Goal: Contribute content: Add original content to the website for others to see

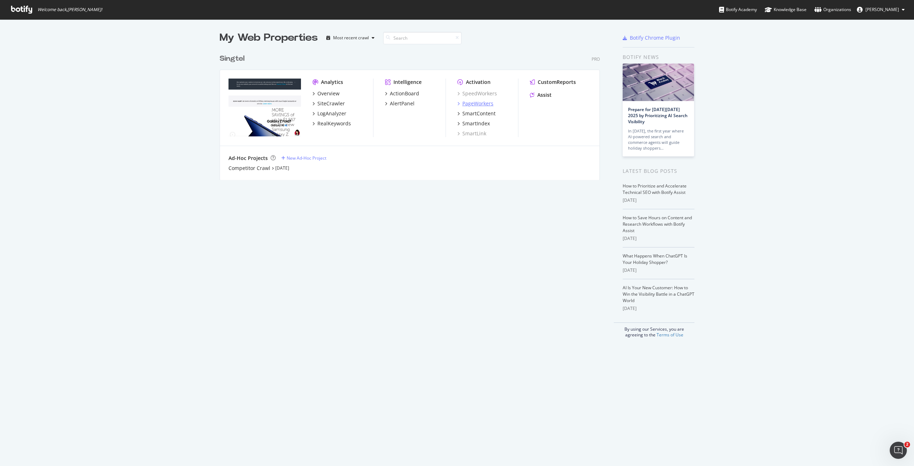
click at [489, 102] on div "PageWorkers" at bounding box center [477, 103] width 31 height 7
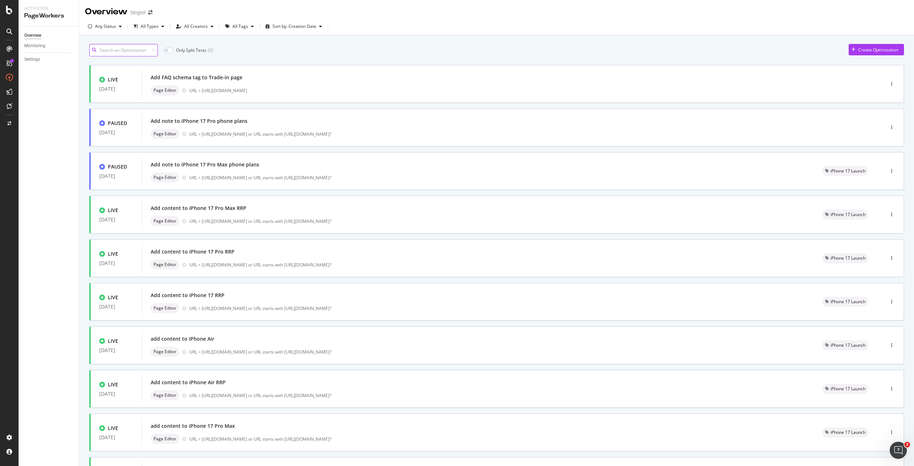
click at [126, 47] on input at bounding box center [123, 50] width 69 height 12
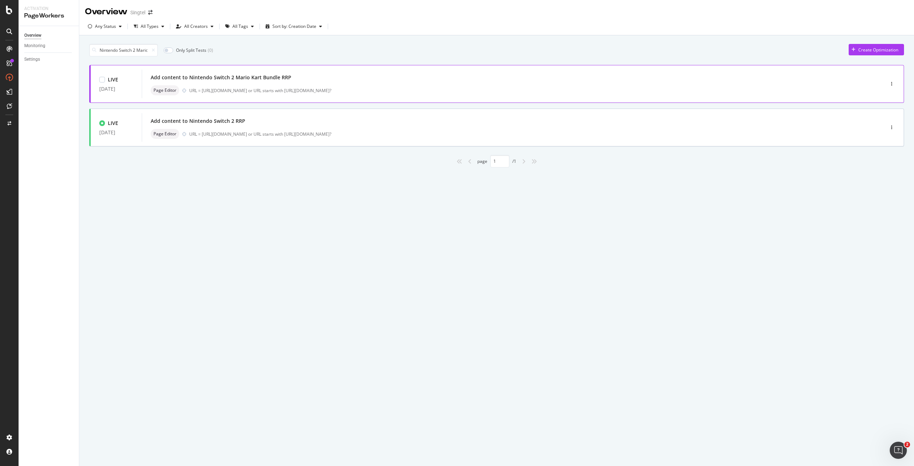
click at [251, 87] on div "URL = [URL][DOMAIN_NAME] or URL starts with [URL][DOMAIN_NAME]?" at bounding box center [521, 90] width 665 height 6
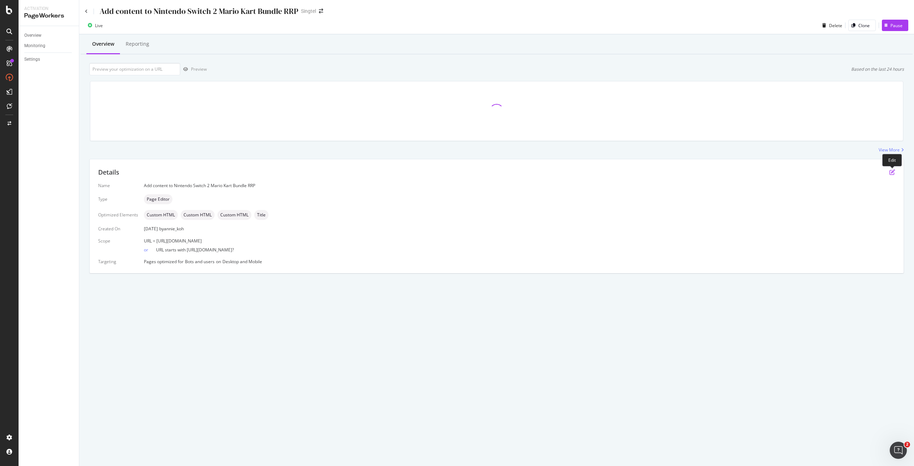
click at [889, 172] on icon "pen-to-square" at bounding box center [892, 172] width 6 height 6
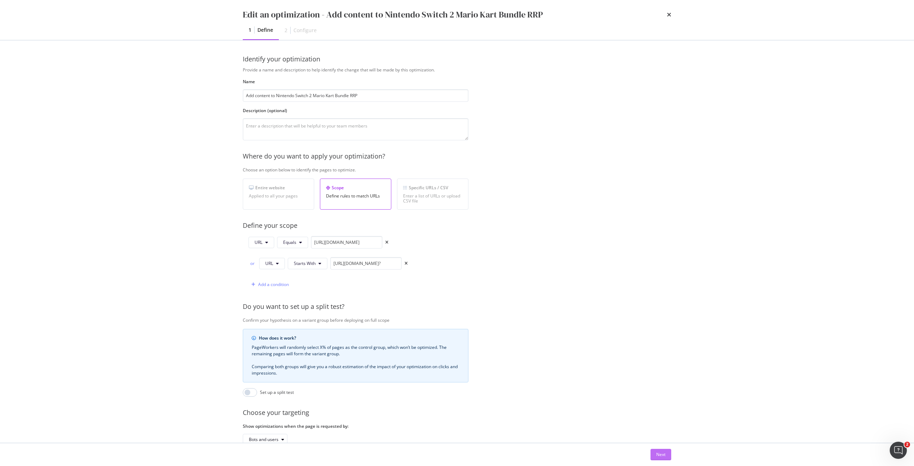
click at [664, 453] on div "Next" at bounding box center [660, 454] width 9 height 6
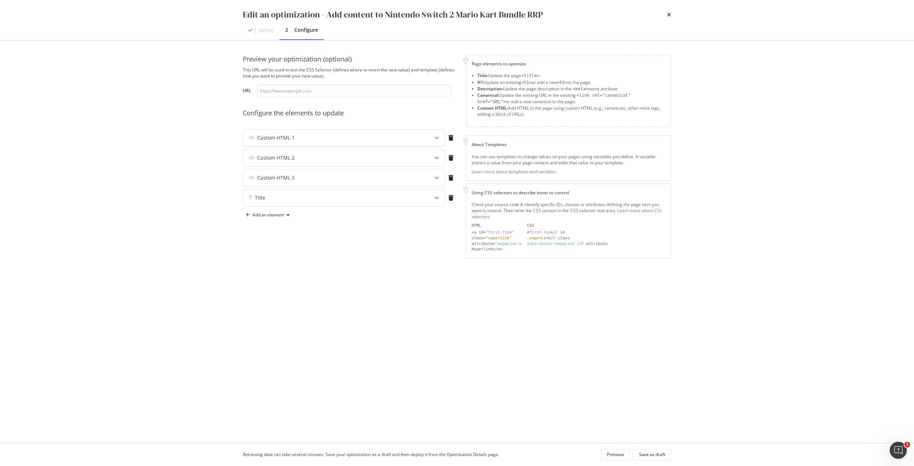
click at [383, 137] on div "Custom HTML 1" at bounding box center [329, 137] width 173 height 7
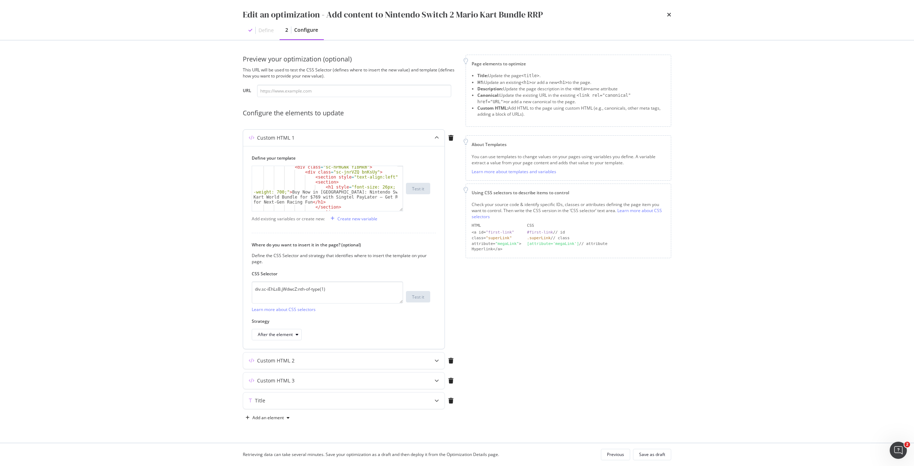
scroll to position [21, 0]
click at [312, 198] on div "< div class = "sc-hPmGNk fIbMkm" > < div class = "sc-jnrVZQ bnKsUy" > < section…" at bounding box center [324, 192] width 145 height 55
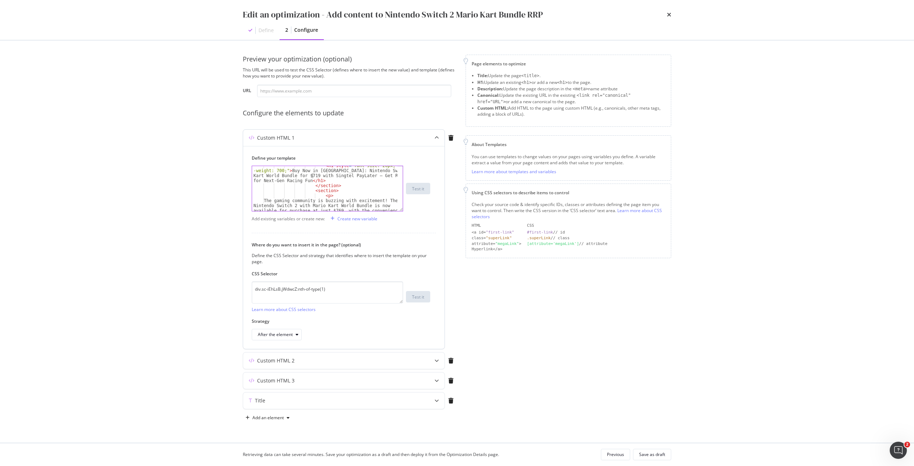
scroll to position [64, 0]
click at [333, 189] on div "</ section > < section > < p > The gaming community is buzzing with excitement!…" at bounding box center [324, 189] width 145 height 55
type textarea "The gaming community is buzzing with excitement! The Nintendo Switch 2 with Mar…"
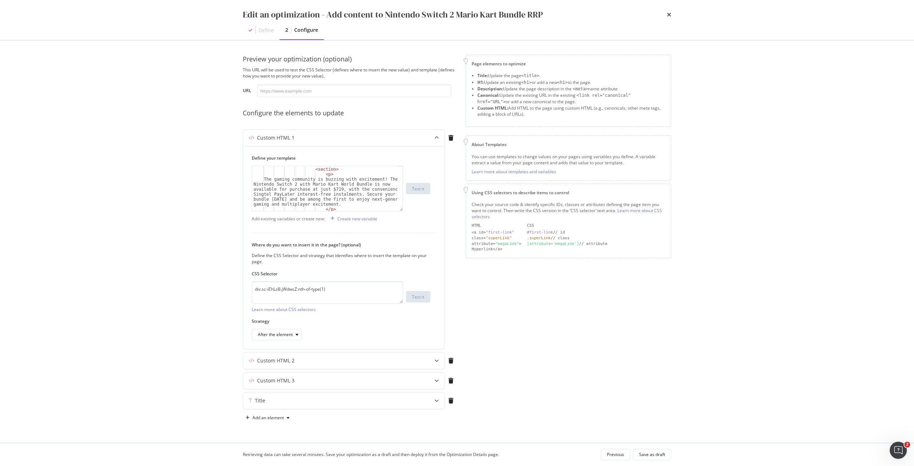
click at [666, 17] on div "Edit an optimization - Add content to Nintendo Switch 2 Mario Kart Bundle RRP" at bounding box center [457, 15] width 428 height 12
click at [669, 14] on icon "times" at bounding box center [669, 15] width 4 height 6
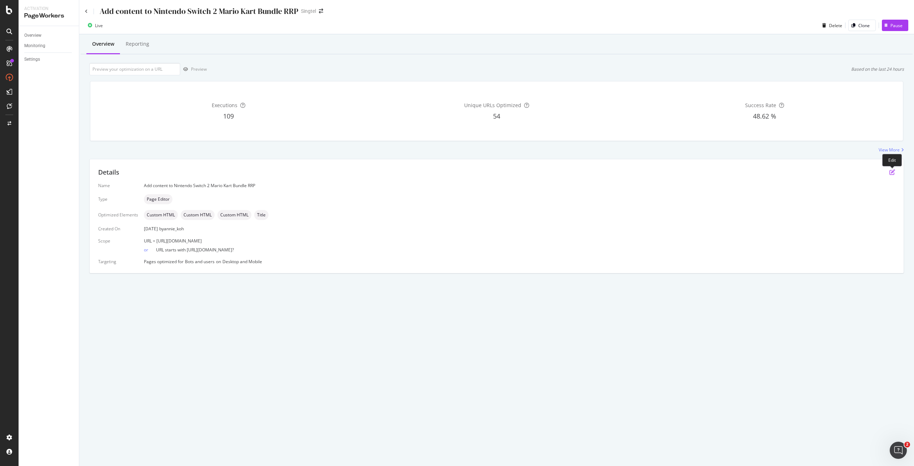
click at [889, 173] on icon "pen-to-square" at bounding box center [892, 172] width 6 height 6
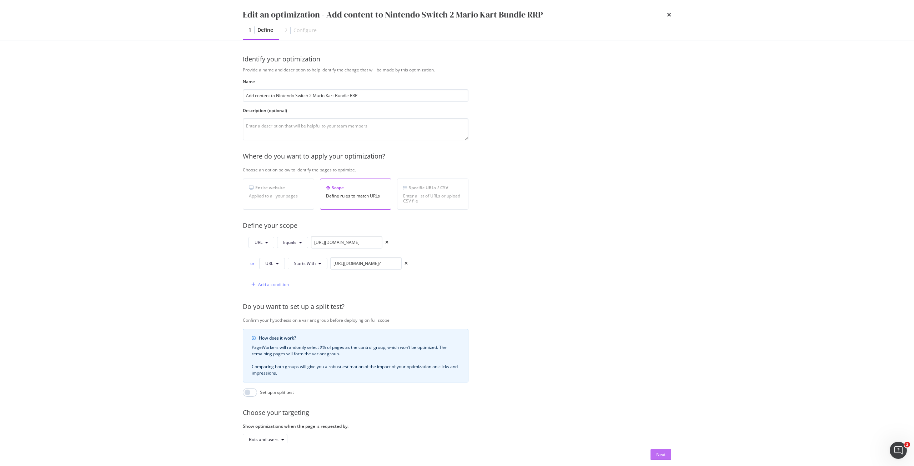
click at [661, 453] on div "Next" at bounding box center [660, 454] width 9 height 6
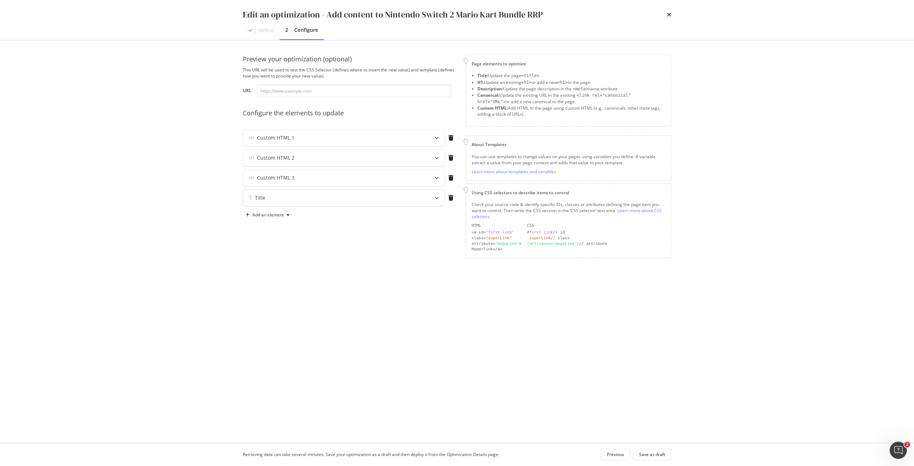
click at [436, 195] on div "modal" at bounding box center [437, 198] width 16 height 16
click at [429, 173] on div "modal" at bounding box center [437, 178] width 16 height 16
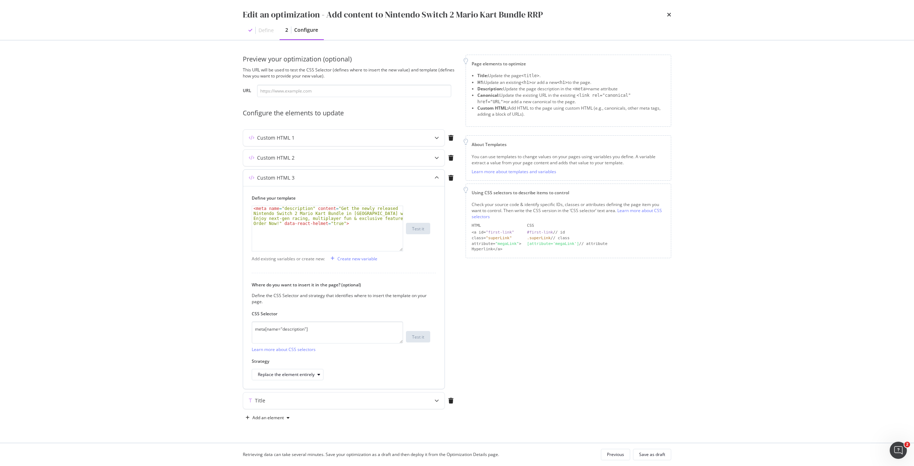
type textarea "<meta name="description" content="Get the newly released Nintendo Switch 2 Mari…"
click at [357, 225] on div "< meta name = "description" content = "Get the newly released Nintendo Switch 2…" at bounding box center [327, 248] width 151 height 85
click at [387, 158] on div "Custom HTML 2" at bounding box center [329, 157] width 173 height 7
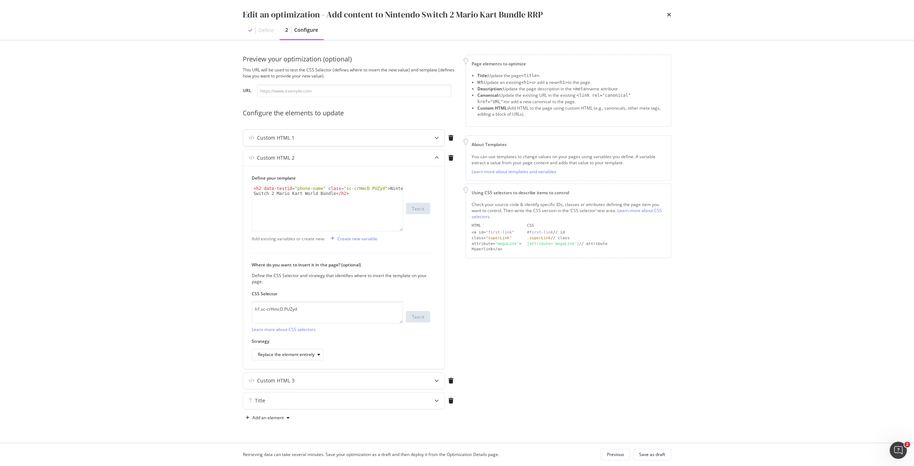
click at [369, 140] on div "Custom HTML 1" at bounding box center [329, 137] width 173 height 7
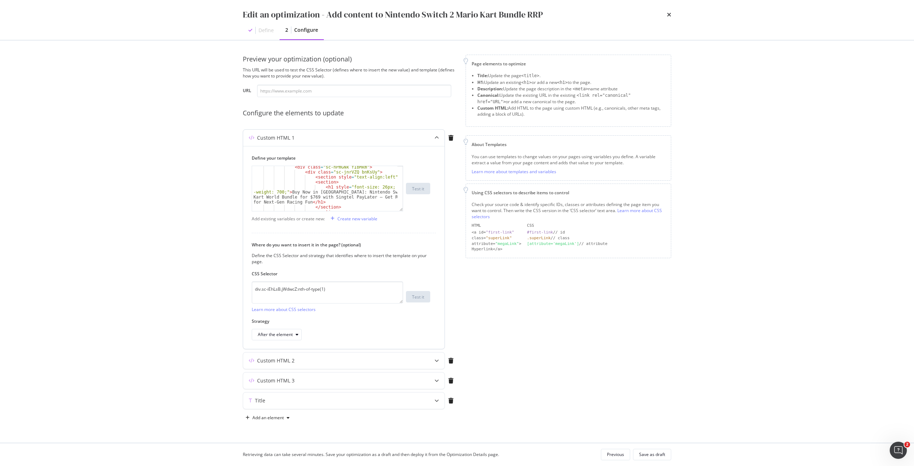
scroll to position [21, 0]
click at [311, 198] on div "< div class = "sc-hPmGNk fIbMkm" > < div class = "sc-jnrVZQ bnKsUy" > < section…" at bounding box center [324, 192] width 145 height 55
click at [313, 196] on div "< div class = "sc-hPmGNk fIbMkm" > < div class = "sc-jnrVZQ bnKsUy" > < section…" at bounding box center [324, 192] width 145 height 55
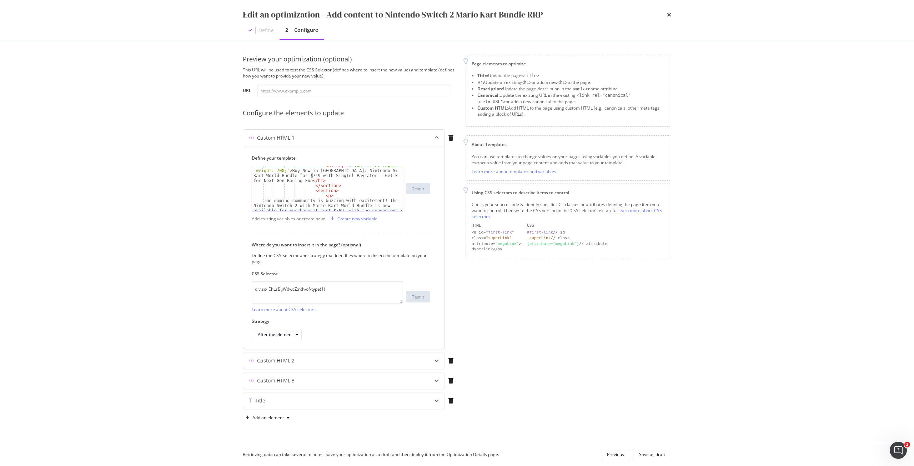
scroll to position [64, 0]
drag, startPoint x: 326, startPoint y: 190, endPoint x: 334, endPoint y: 203, distance: 15.5
click at [334, 203] on div "</ section > < section > < p > The gaming community is buzzing with excitement!…" at bounding box center [324, 189] width 145 height 55
paste textarea "19, thanks to an exclusive $50 off promotion. Enjoy the convenience of Singtel …"
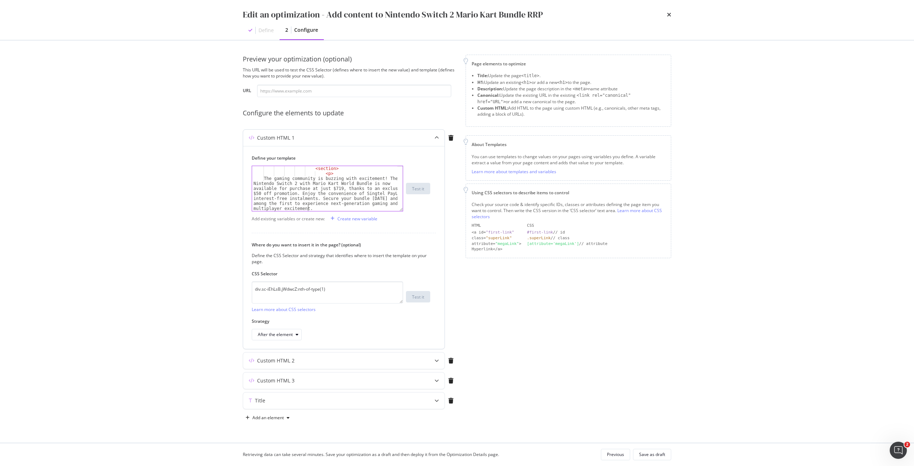
click at [326, 188] on div "< section > < p > The gaming community is buzzing with excitement! The Nintendo…" at bounding box center [324, 193] width 145 height 55
click at [343, 188] on div "< section > < p > The gaming community is buzzing with excitement! The Nintendo…" at bounding box center [324, 193] width 145 height 55
click at [276, 193] on div "< section > < p > The gaming community is buzzing with excitement! The Nintendo…" at bounding box center [324, 193] width 145 height 55
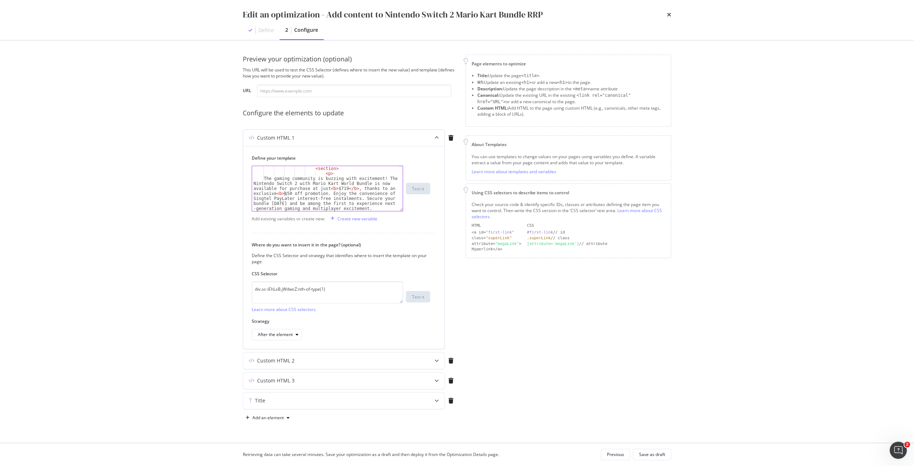
scroll to position [0, 36]
click at [325, 192] on div "< section > < p > The gaming community is buzzing with excitement! The Nintendo…" at bounding box center [324, 193] width 145 height 55
type textarea "The gaming community is buzzing with excitement! The Nintendo Switch 2 with Mar…"
click at [645, 451] on div "Save as draft" at bounding box center [652, 454] width 26 height 6
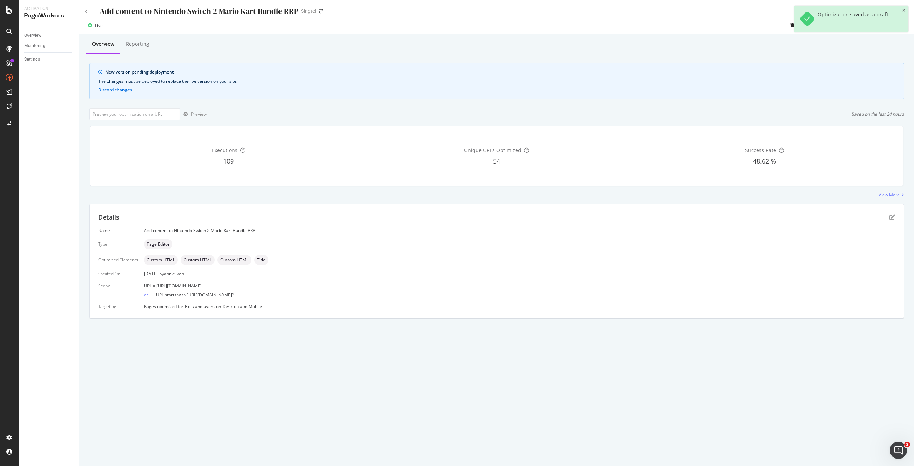
drag, startPoint x: 347, startPoint y: 285, endPoint x: 156, endPoint y: 287, distance: 190.9
click at [156, 287] on div "URL = [URL][DOMAIN_NAME]" at bounding box center [519, 286] width 751 height 6
copy span "[URL][DOMAIN_NAME]"
click at [128, 114] on input "url" at bounding box center [134, 114] width 91 height 12
paste input "[URL][DOMAIN_NAME]"
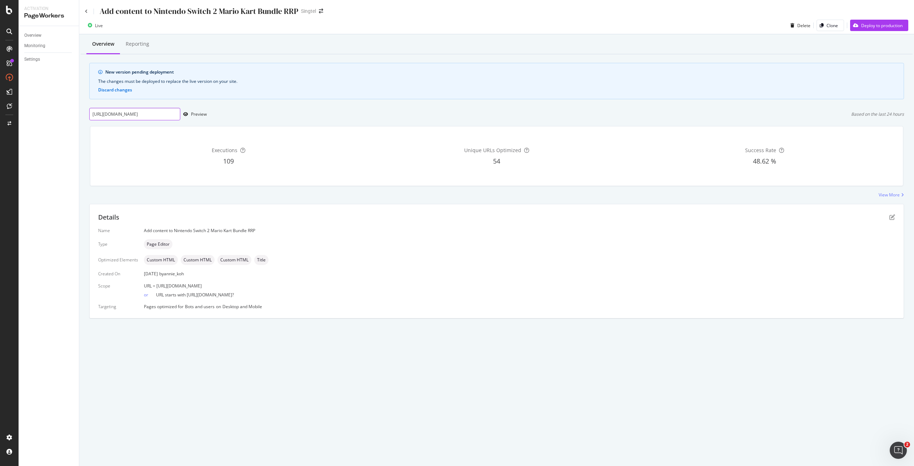
scroll to position [0, 103]
type input "[URL][DOMAIN_NAME]"
click at [197, 117] on div "Preview" at bounding box center [193, 114] width 26 height 11
click at [877, 24] on div "Deploy to production" at bounding box center [881, 25] width 41 height 6
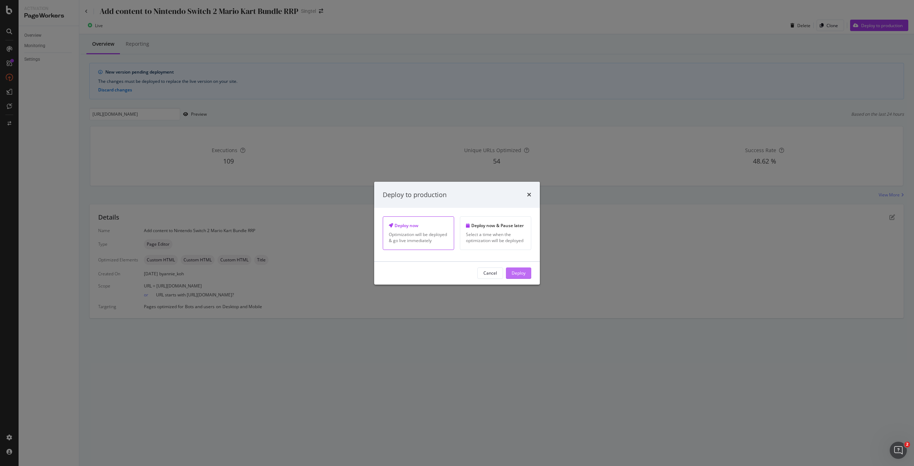
click at [523, 274] on div "Deploy" at bounding box center [518, 273] width 14 height 6
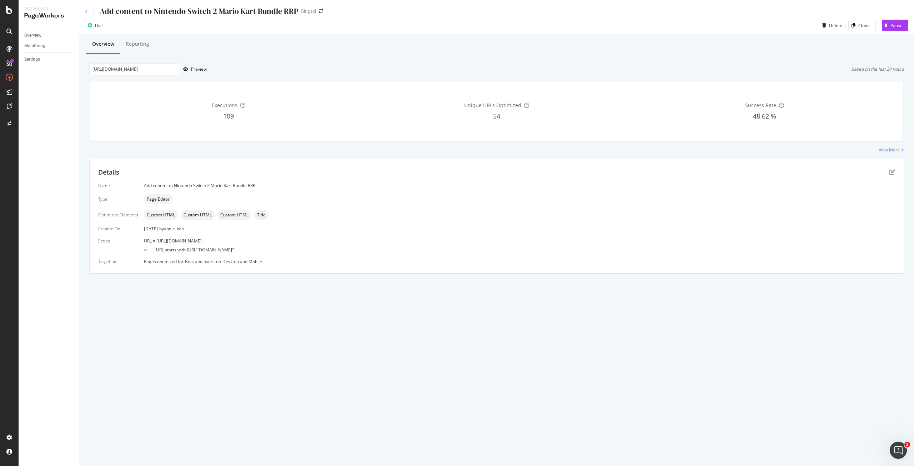
click at [86, 10] on icon at bounding box center [86, 11] width 3 height 4
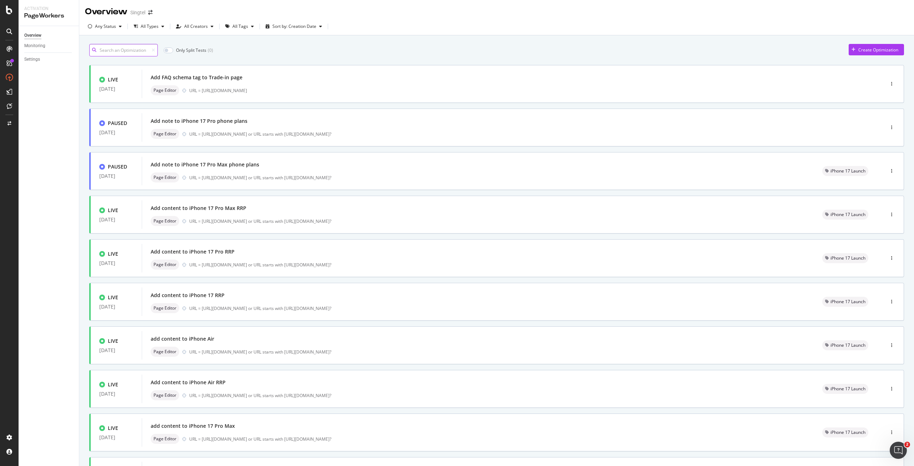
click at [130, 54] on input at bounding box center [123, 50] width 69 height 12
click at [132, 48] on input at bounding box center [123, 50] width 69 height 12
click at [135, 48] on input at bounding box center [123, 50] width 69 height 12
click at [255, 124] on div "Add content to Nintendo Switch 2 Mario Kart Bundle RRP" at bounding box center [221, 120] width 141 height 7
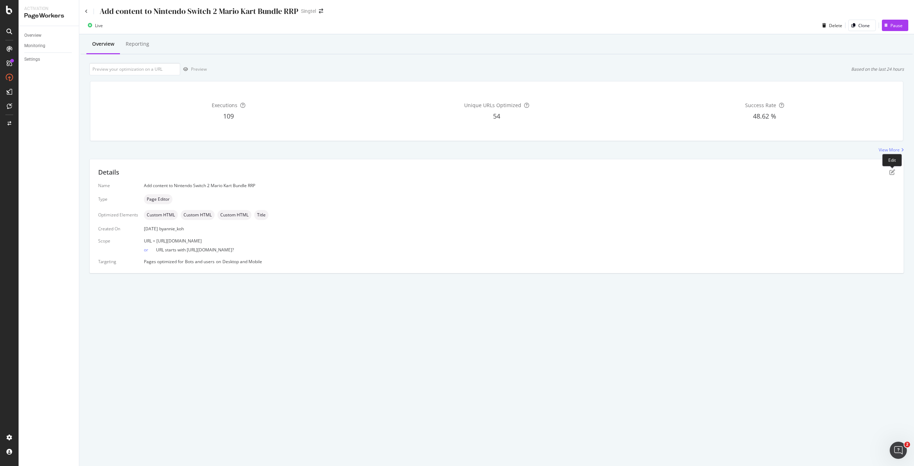
click at [898, 167] on div "Details Name Add content to Nintendo Switch 2 Mario Kart Bundle RRP Type Page E…" at bounding box center [497, 216] width 814 height 114
click at [890, 173] on icon "pen-to-square" at bounding box center [892, 172] width 6 height 6
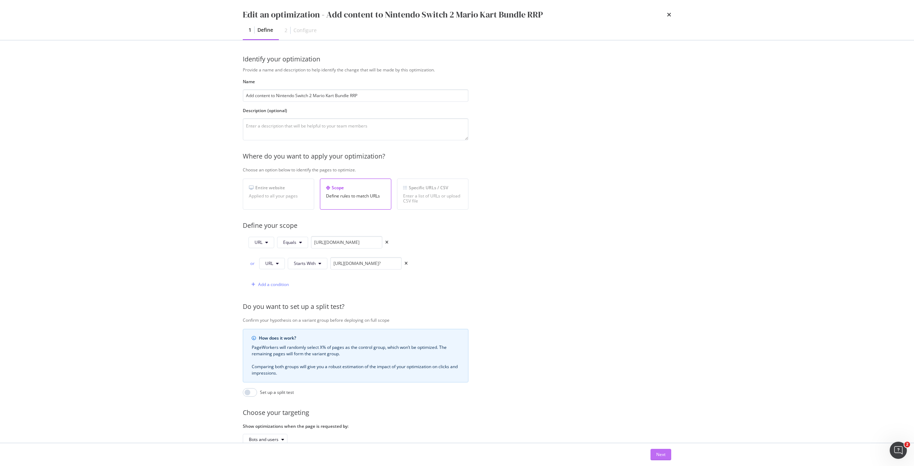
click at [663, 453] on div "Next" at bounding box center [660, 454] width 9 height 11
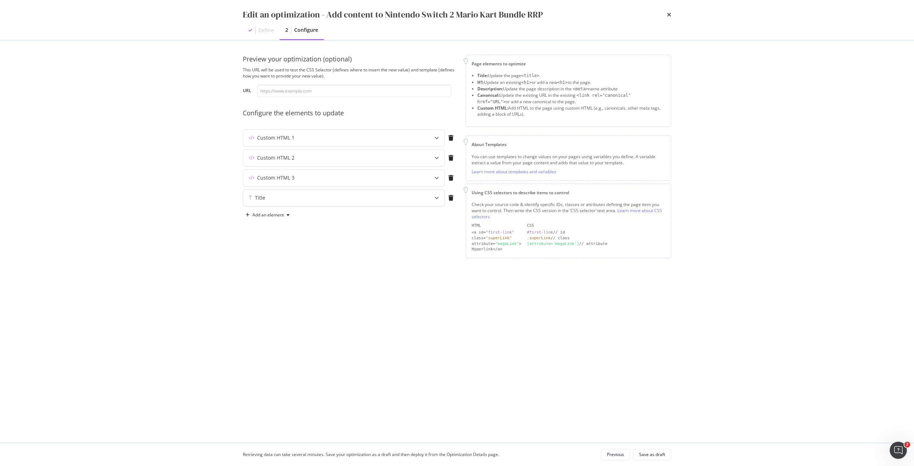
click at [337, 194] on div "Title" at bounding box center [329, 197] width 173 height 7
click at [360, 228] on div "Buy Nintendo Switch 2 Mario Kart Bundle – $769 | Singtel" at bounding box center [327, 253] width 151 height 55
type textarea "Buy Nintendo Switch 2 Mario Kart Bundle – $719 | Singtel"
click at [357, 175] on div "Custom HTML 3" at bounding box center [329, 177] width 173 height 7
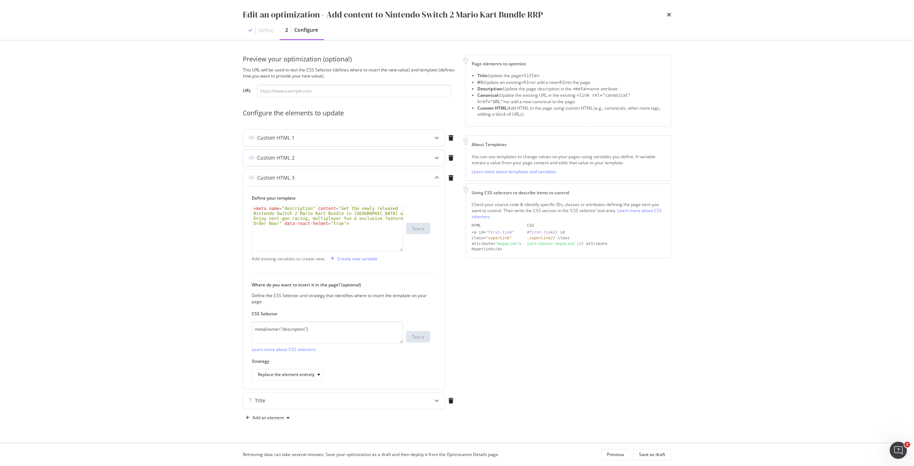
click at [347, 159] on div "Custom HTML 2" at bounding box center [329, 157] width 173 height 7
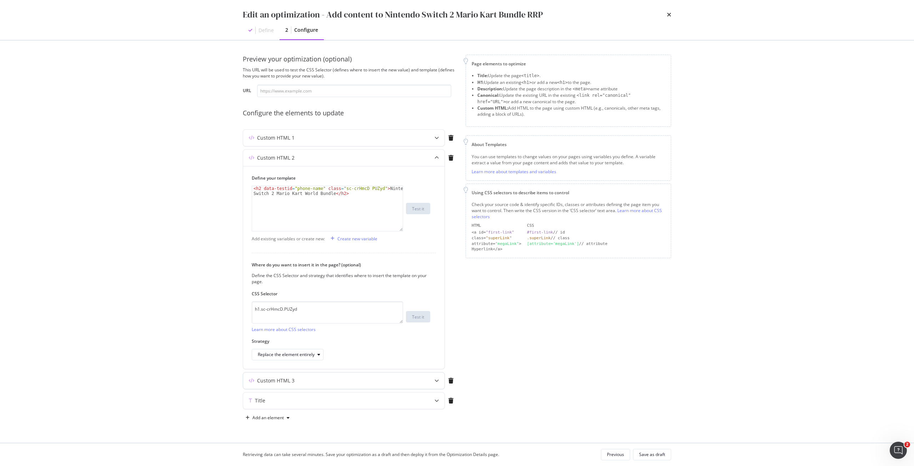
click at [337, 379] on div "Custom HTML 3" at bounding box center [329, 380] width 173 height 7
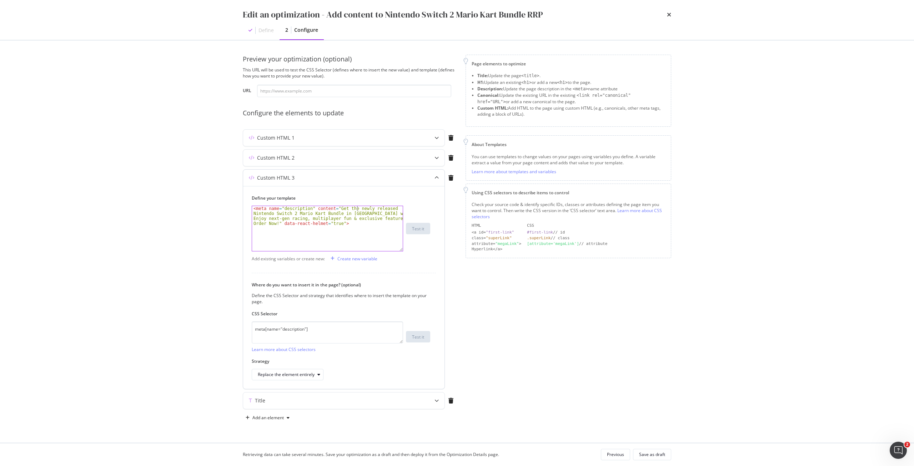
click at [356, 209] on div "< meta name = "description" content = "Get the newly released Nintendo Switch 2…" at bounding box center [327, 248] width 151 height 85
drag, startPoint x: 387, startPoint y: 209, endPoint x: 350, endPoint y: 207, distance: 37.2
click at [350, 207] on div "< meta name = "description" content = "Get the newly released Nintendo Switch 2…" at bounding box center [327, 248] width 151 height 85
click at [348, 227] on div "< meta name = "description" content = "Get the newly released Nintendo Switch 2…" at bounding box center [327, 248] width 151 height 85
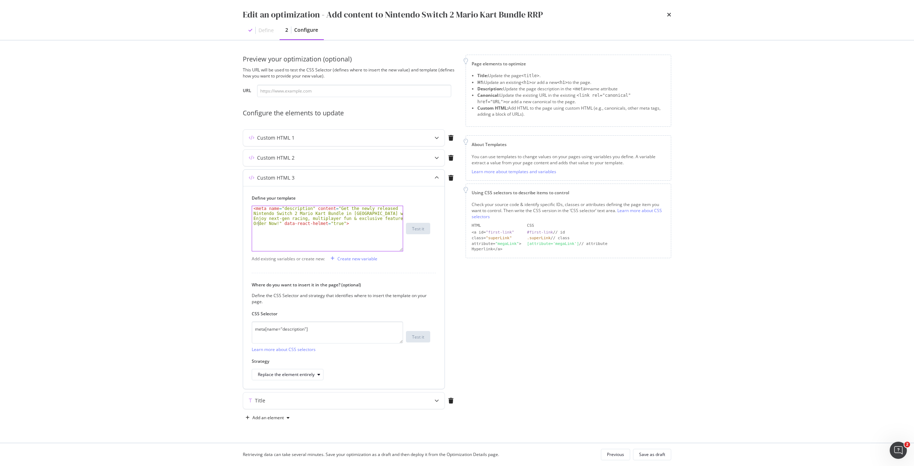
click at [259, 224] on div "< meta name = "description" content = "Get the newly released Nintendo Switch 2…" at bounding box center [327, 248] width 151 height 85
type textarea "<meta name="description" content="Get the newly released Nintendo Switch 2 Mari…"
click at [338, 154] on div "Custom HTML 2" at bounding box center [329, 157] width 173 height 7
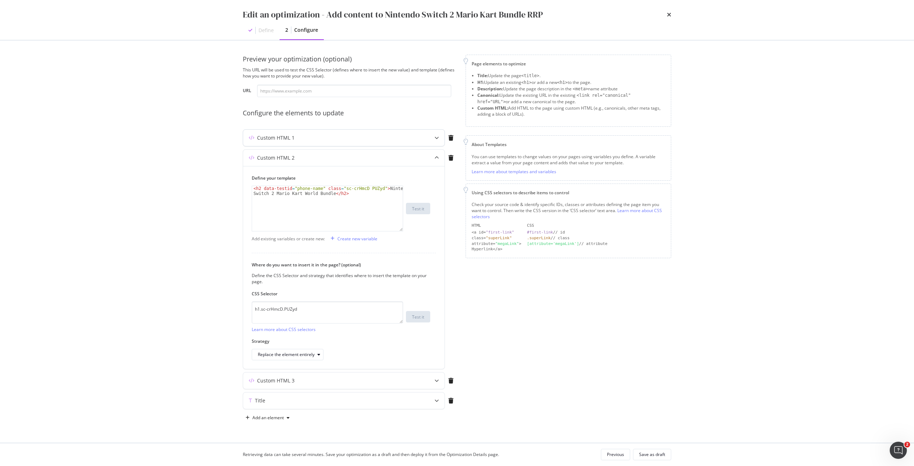
click at [310, 141] on div "Custom HTML 1" at bounding box center [343, 138] width 201 height 16
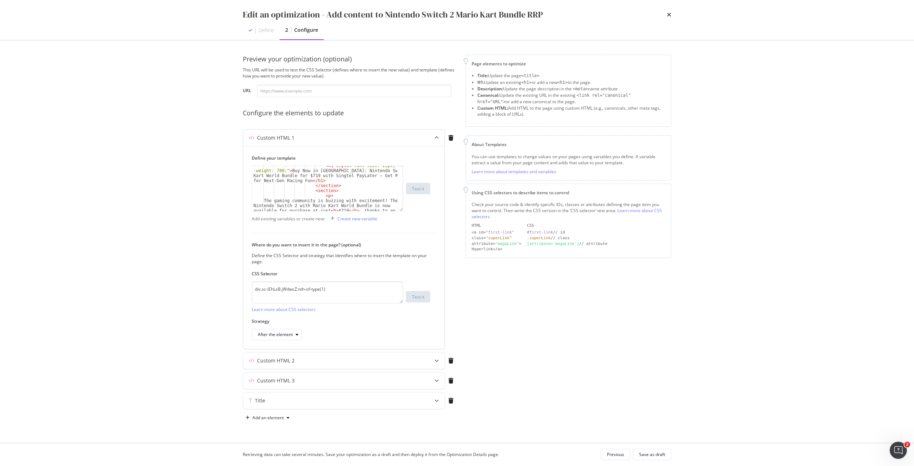
scroll to position [43, 0]
type textarea "<p>"
click at [357, 195] on div "< h1 style = "font-size: 26px; font -weight: 700;" > Buy Now in [GEOGRAPHIC_DAT…" at bounding box center [324, 213] width 145 height 100
click at [352, 173] on input "modal" at bounding box center [319, 171] width 77 height 9
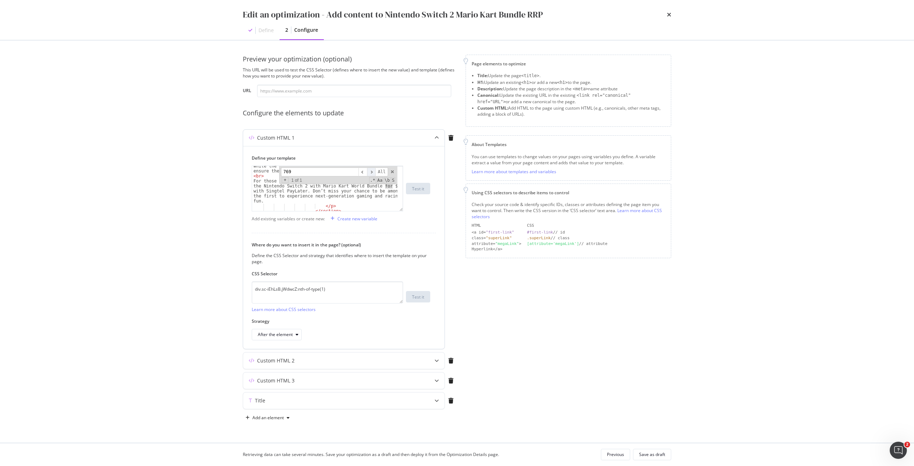
type input "769"
click at [372, 171] on span "​" at bounding box center [371, 171] width 9 height 9
click at [392, 170] on span "modal" at bounding box center [392, 171] width 5 height 5
click at [390, 186] on div "The Nintendo Switch 2 with Mario Kart World Bundle is perfect for families look…" at bounding box center [324, 188] width 145 height 45
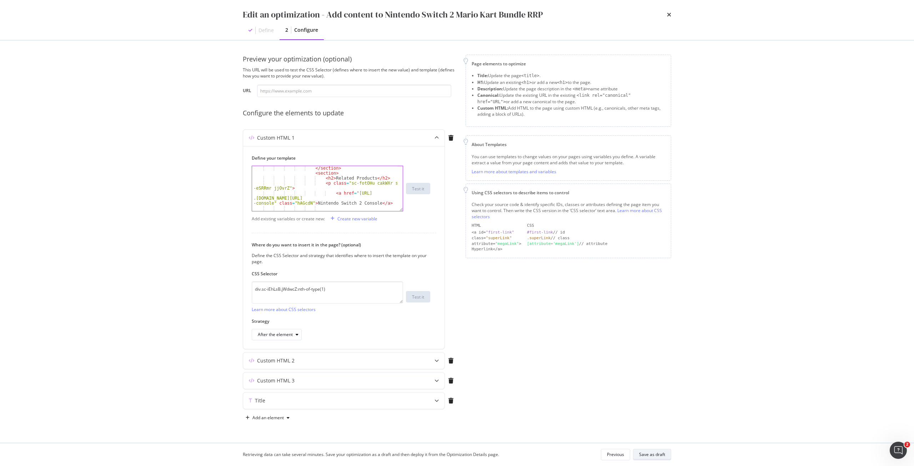
type textarea "For those eager to elevate their gaming experience, purchase the Nintendo Switc…"
click at [645, 450] on div "Save as draft" at bounding box center [652, 454] width 26 height 10
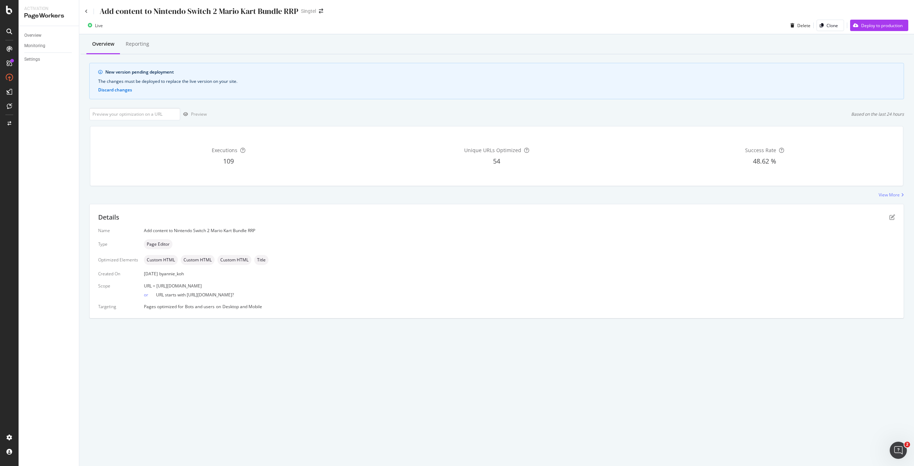
drag, startPoint x: 355, startPoint y: 286, endPoint x: 156, endPoint y: 287, distance: 199.2
click at [156, 287] on div "URL = [URL][DOMAIN_NAME]" at bounding box center [519, 286] width 751 height 6
copy span "[URL][DOMAIN_NAME]"
click at [134, 116] on input "url" at bounding box center [134, 114] width 91 height 12
paste input "[URL][DOMAIN_NAME]"
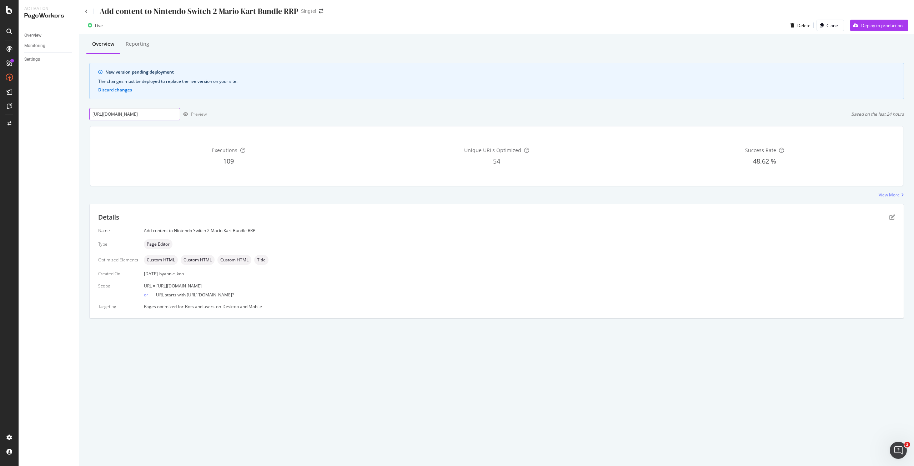
scroll to position [0, 103]
type input "[URL][DOMAIN_NAME]"
click at [201, 115] on div "Preview" at bounding box center [199, 114] width 16 height 6
click at [892, 26] on div "Deploy to production" at bounding box center [881, 25] width 41 height 6
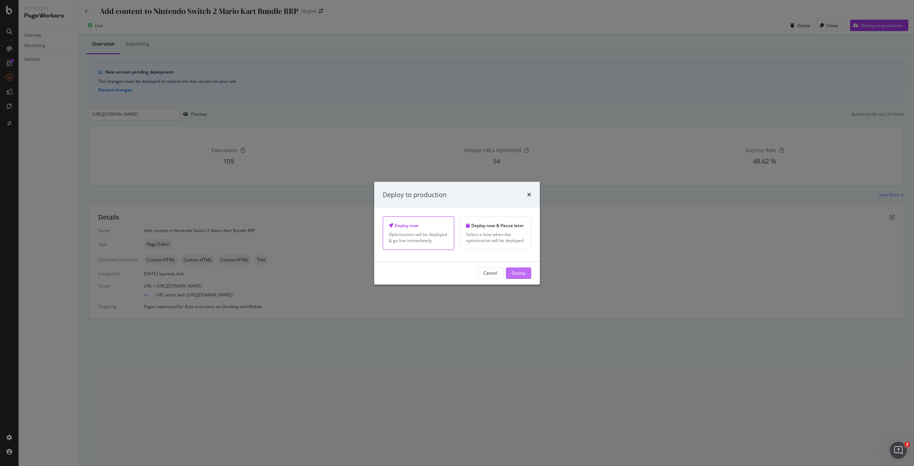
click at [517, 275] on div "Deploy" at bounding box center [518, 273] width 14 height 6
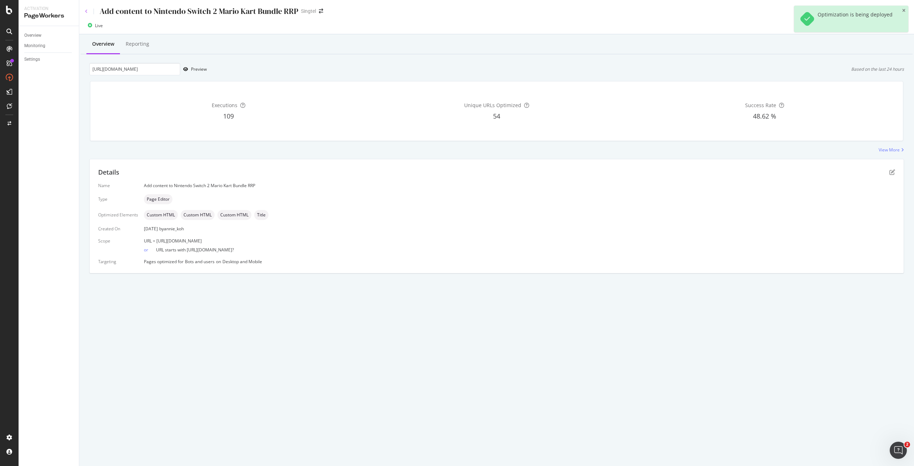
click at [86, 12] on icon at bounding box center [86, 11] width 3 height 4
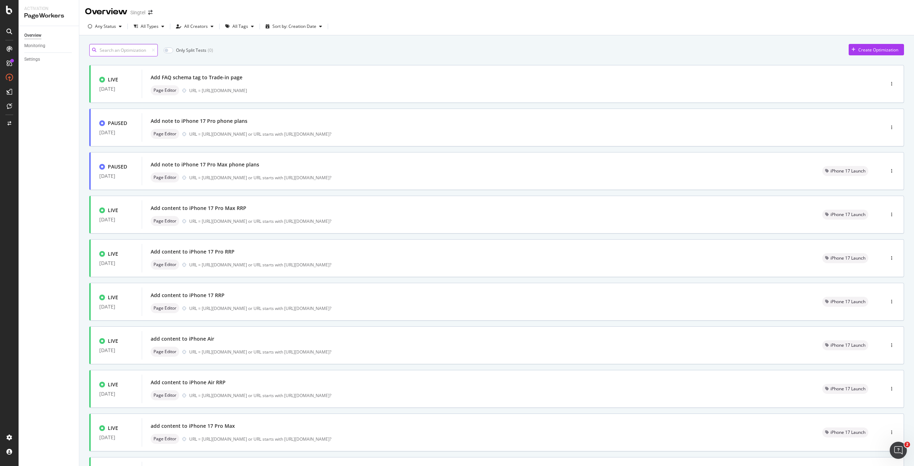
click at [140, 47] on input at bounding box center [123, 50] width 69 height 12
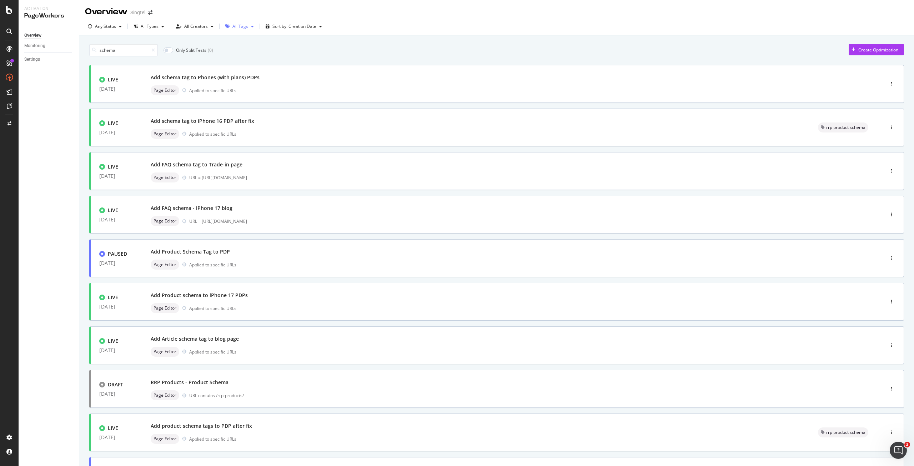
click at [243, 28] on div "All Tags" at bounding box center [240, 26] width 16 height 4
click at [261, 124] on div "rrp product schema" at bounding box center [255, 124] width 39 height 6
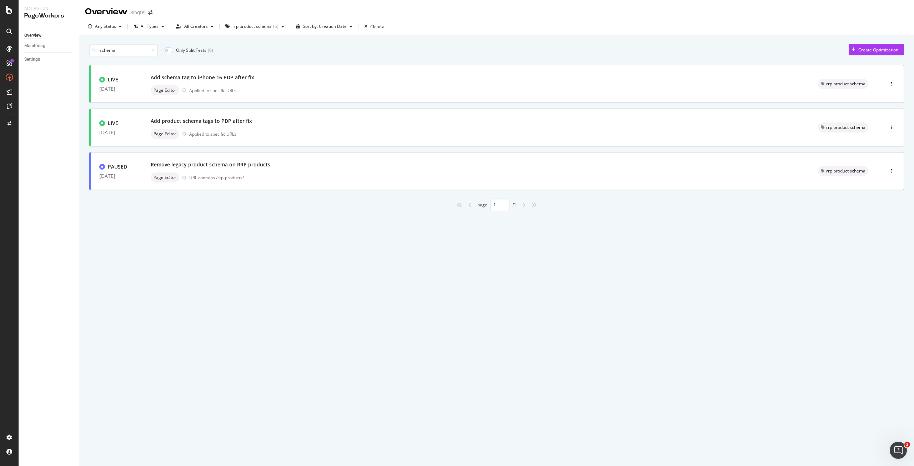
click at [215, 229] on div "schema Only Split Tests ( 0 ) Create Optimization LIVE [DATE] Add schema tag to…" at bounding box center [496, 135] width 834 height 201
click at [153, 50] on icon at bounding box center [153, 50] width 3 height 4
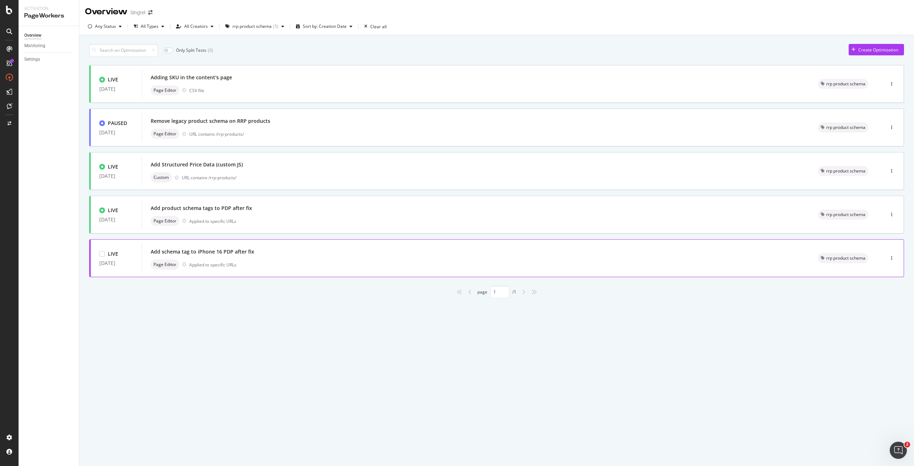
click at [252, 258] on div "Add schema tag to iPhone 16 PDP after fix Page Editor Applied to specific URLs" at bounding box center [476, 258] width 650 height 23
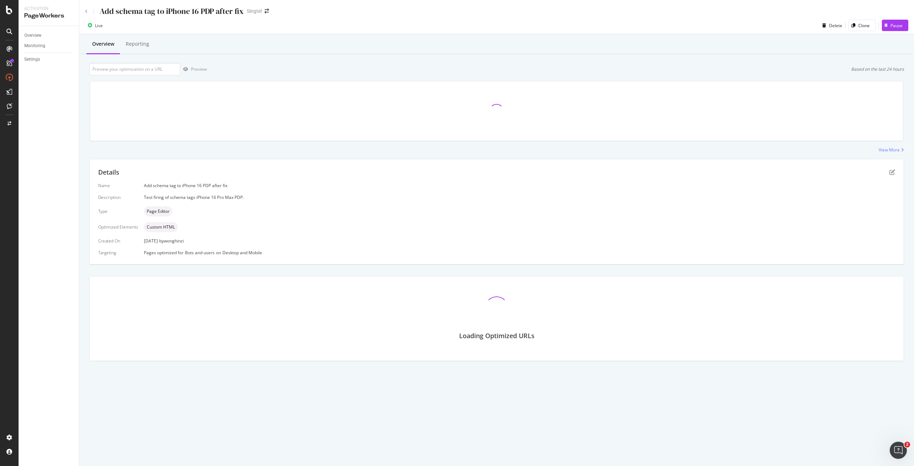
click at [87, 11] on icon at bounding box center [86, 11] width 3 height 4
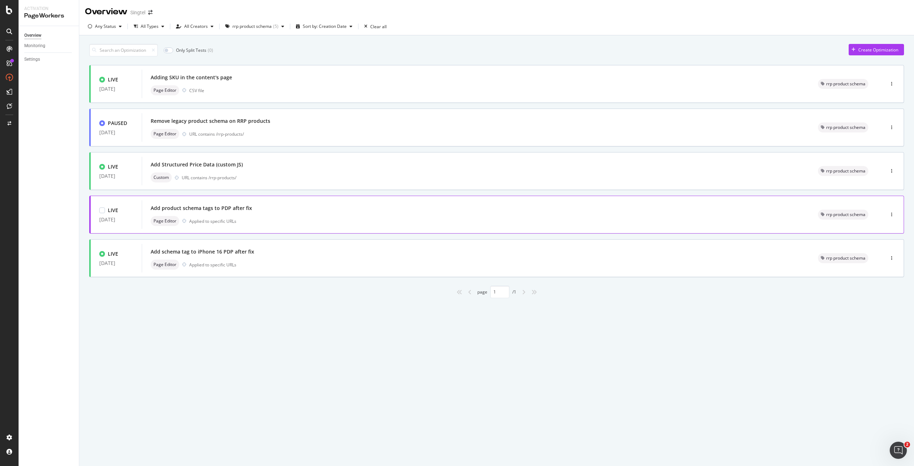
click at [261, 215] on div "Add product schema tags to PDP after fix Page Editor Applied to specific URLs" at bounding box center [476, 214] width 650 height 23
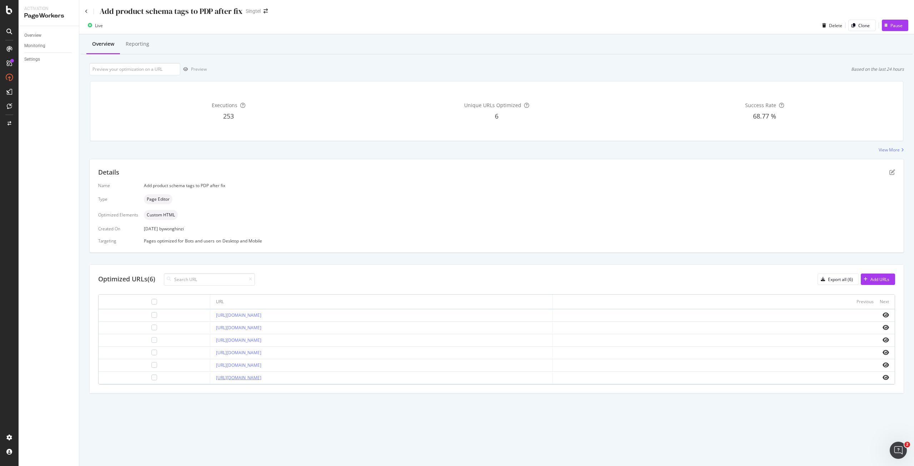
click at [261, 378] on link "[URL][DOMAIN_NAME]" at bounding box center [238, 377] width 45 height 6
click at [151, 378] on div at bounding box center [154, 377] width 6 height 6
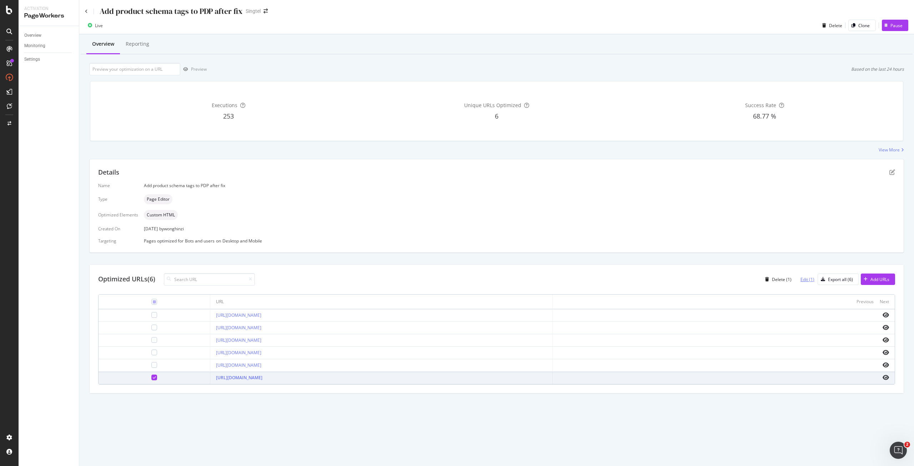
click at [804, 280] on div "Edit (1)" at bounding box center [807, 279] width 14 height 6
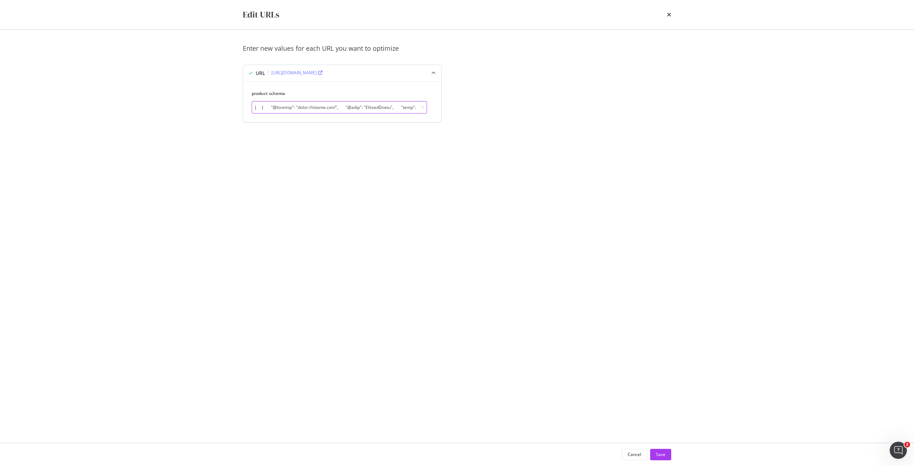
click at [352, 106] on input "modal" at bounding box center [339, 107] width 175 height 12
click at [356, 111] on input "modal" at bounding box center [339, 107] width 175 height 12
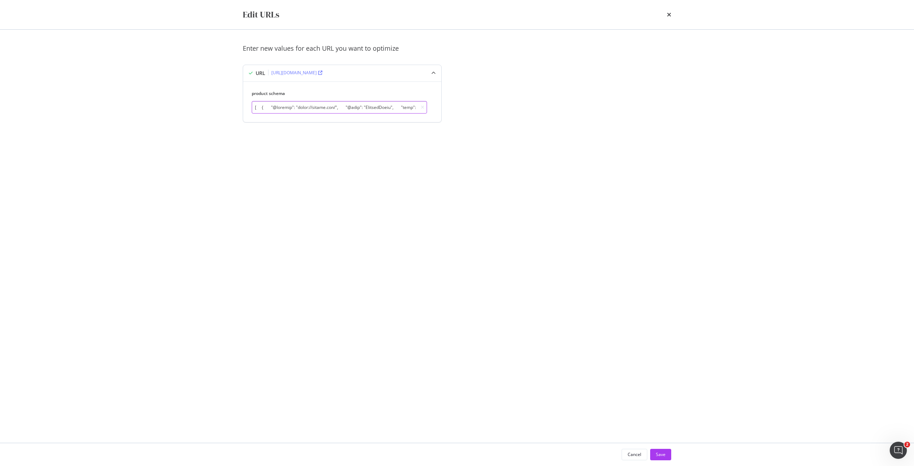
click at [356, 111] on input "modal" at bounding box center [339, 107] width 175 height 12
paste input "[ { "@context": "[URL][DOMAIN_NAME]", "@type": "ProductGroup", "name": "Buy Nin…"
type input "[ { "@context": "[URL][DOMAIN_NAME]", "@type": "ProductGroup", "name": "Buy Nin…"
paste input "[ { "@context": "[URL][DOMAIN_NAME]", "@type": "ProductGroup", "name": "Buy Nin…"
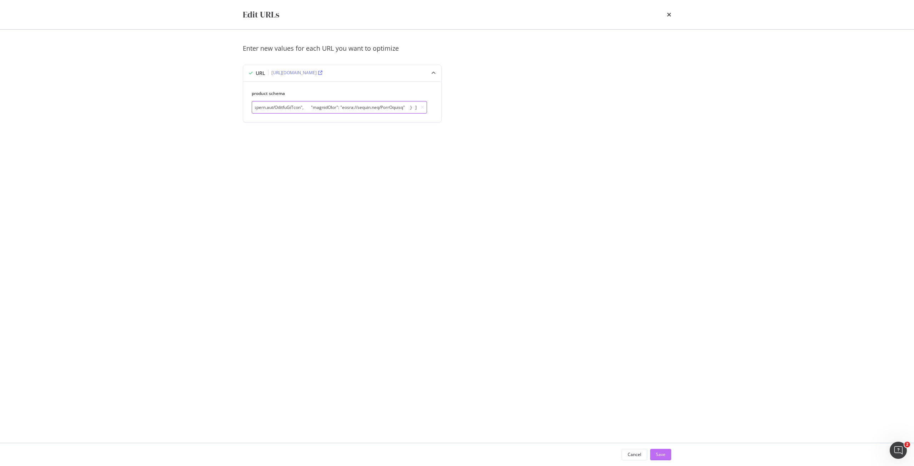
type input "[ { "@context": "[URL][DOMAIN_NAME]", "@type": "ProductGroup", "name": "Buy Nin…"
click at [663, 453] on div "Save" at bounding box center [661, 454] width 10 height 6
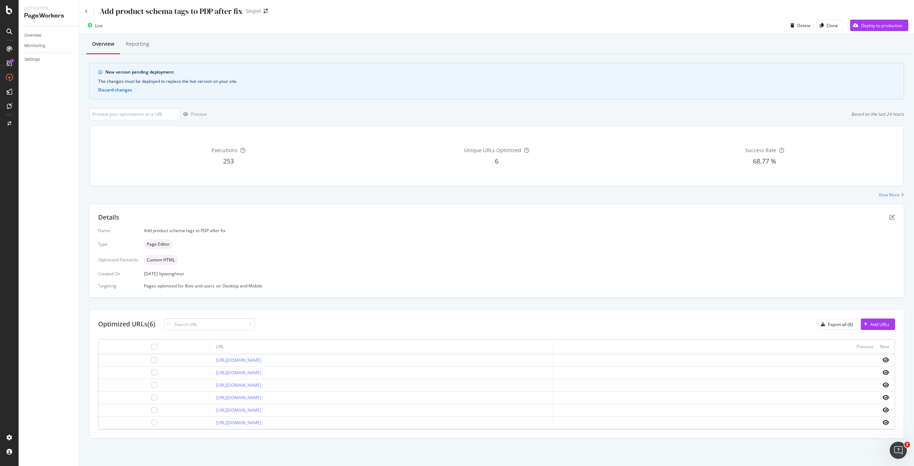
drag, startPoint x: 399, startPoint y: 424, endPoint x: 185, endPoint y: 424, distance: 214.5
click at [210, 424] on td "[URL][DOMAIN_NAME]" at bounding box center [381, 422] width 342 height 12
copy link "[URL][DOMAIN_NAME]"
click at [162, 119] on input "url" at bounding box center [134, 114] width 91 height 12
paste input "[URL][DOMAIN_NAME]"
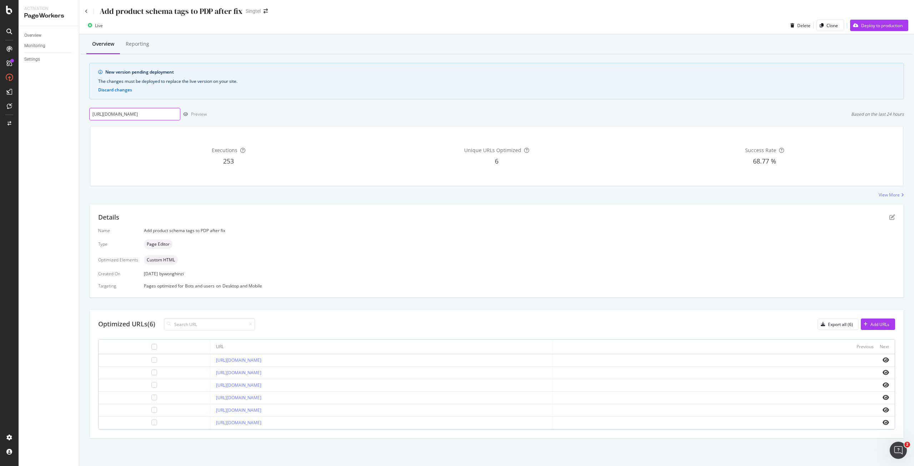
scroll to position [0, 103]
type input "[URL][DOMAIN_NAME]"
click at [197, 111] on div "Preview" at bounding box center [199, 114] width 16 height 6
click at [893, 26] on div "Deploy to production" at bounding box center [881, 25] width 41 height 6
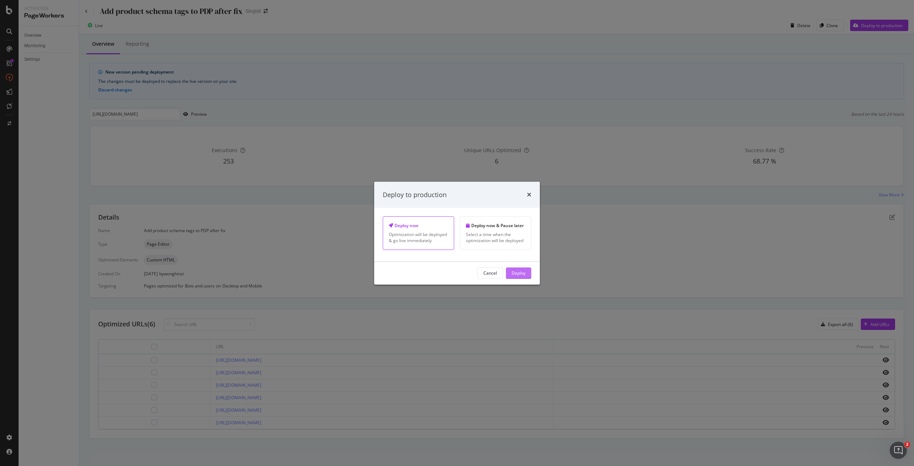
click at [527, 271] on button "Deploy" at bounding box center [518, 272] width 25 height 11
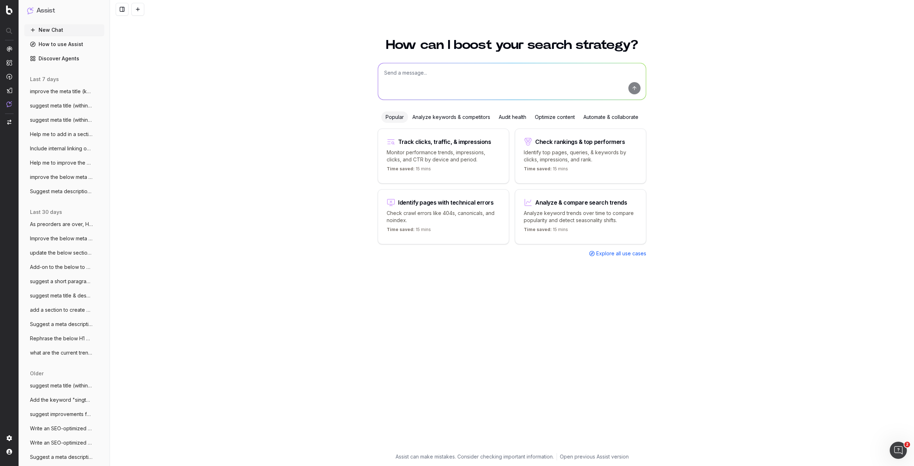
click at [463, 72] on textarea at bounding box center [512, 81] width 268 height 36
type textarea "m"
paste textarea "Buy Now in Singapore: Nintendo Switch 2 Mario Kart World Bundle for $769 with S…"
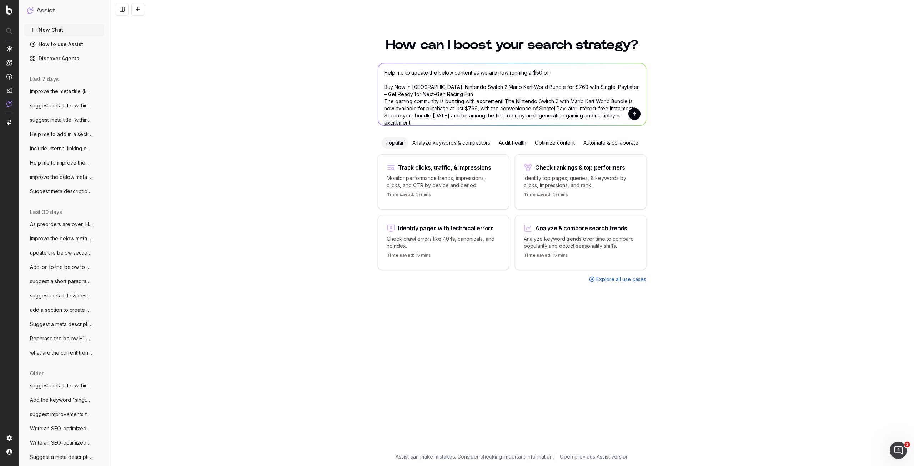
scroll to position [1, 0]
click at [465, 94] on textarea "Help me to update the below content as we are now running a $50 off Buy Now in …" at bounding box center [512, 94] width 268 height 62
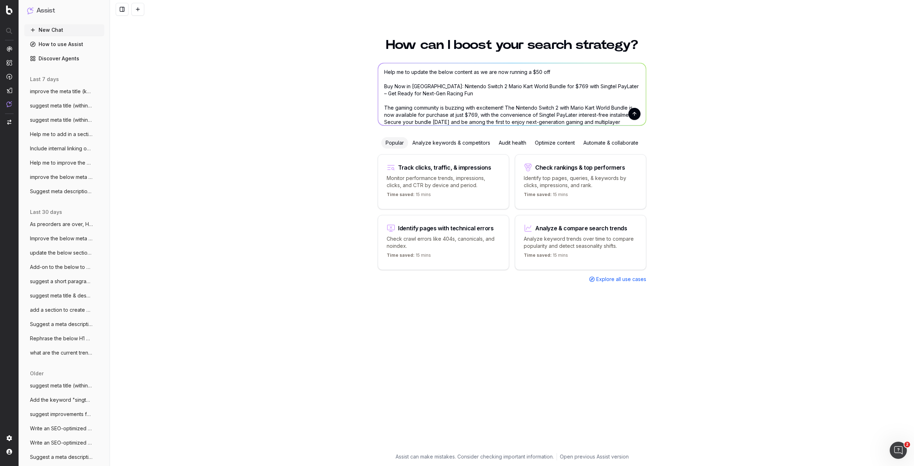
click at [559, 69] on textarea "Help me to update the below content as we are now running a $50 off Buy Now in …" at bounding box center [512, 94] width 268 height 62
type textarea "Help me to update the below content as we are now running a $50 off promo. The …"
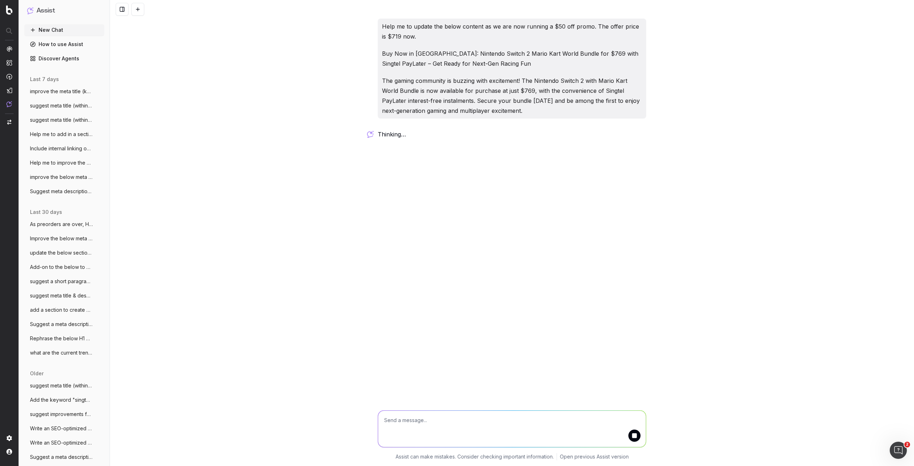
scroll to position [0, 0]
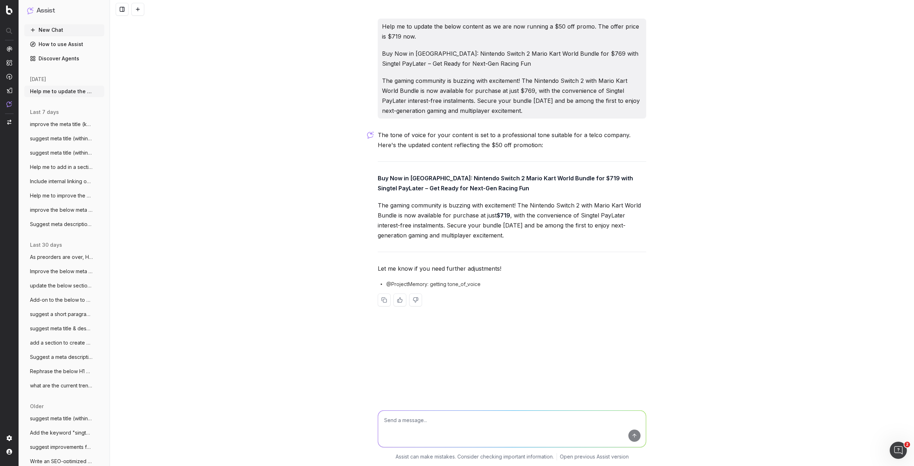
click at [425, 432] on textarea at bounding box center [512, 428] width 268 height 36
type textarea "maybe mention the $50 off in the paragraph below the header"
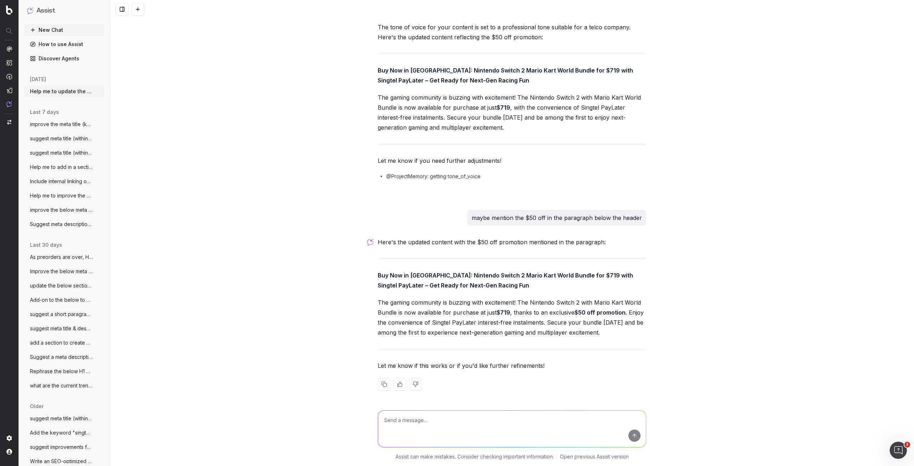
scroll to position [108, 0]
drag, startPoint x: 493, startPoint y: 311, endPoint x: 622, endPoint y: 313, distance: 129.6
click at [622, 313] on p "The gaming community is buzzing with excitement! The Nintendo Switch 2 with Mar…" at bounding box center [512, 317] width 268 height 40
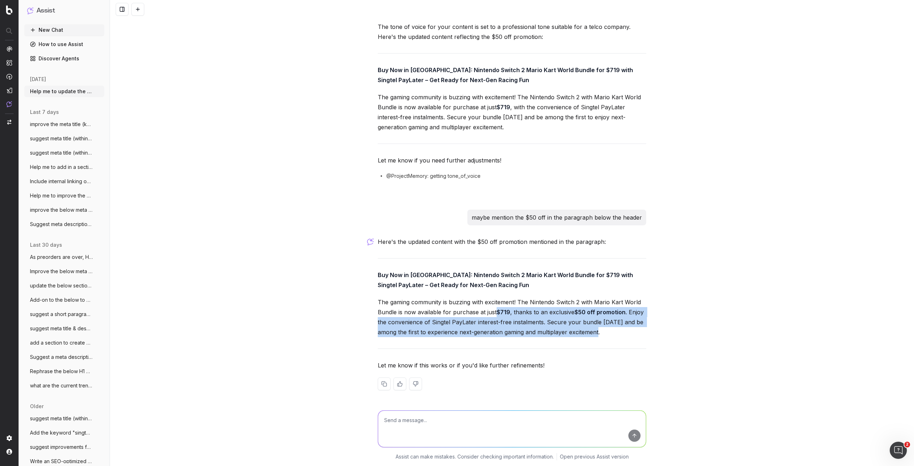
click at [606, 333] on p "The gaming community is buzzing with excitement! The Nintendo Switch 2 with Mar…" at bounding box center [512, 317] width 268 height 40
copy p "$719 , thanks to an exclusive $50 off promotion . Enjoy the convenience of Sing…"
